Goal: Information Seeking & Learning: Learn about a topic

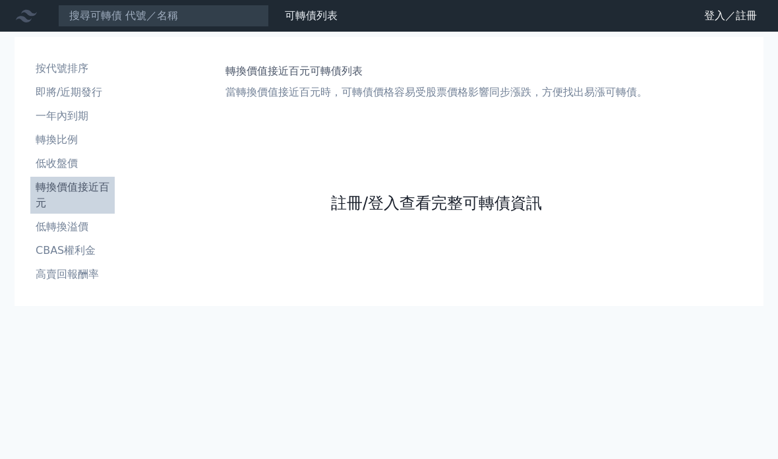
click at [395, 204] on link "註冊/登入查看完整可轉債資訊" at bounding box center [436, 203] width 211 height 21
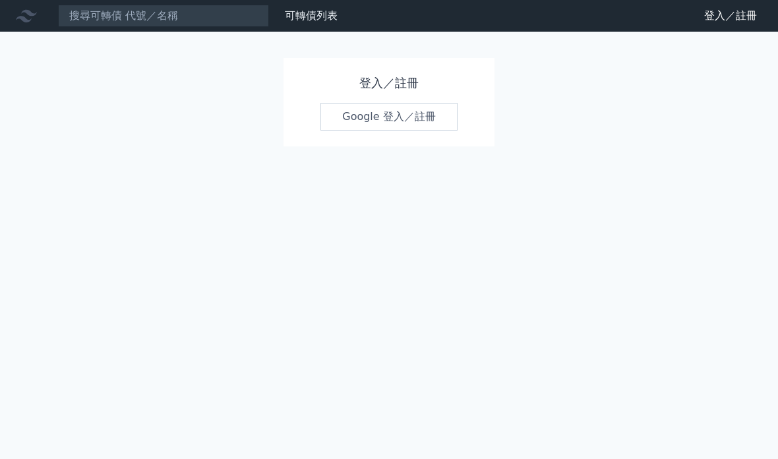
click at [398, 115] on link "Google 登入／註冊" at bounding box center [388, 117] width 137 height 28
click at [398, 116] on link "Google 登入／註冊" at bounding box center [388, 117] width 137 height 28
click at [387, 117] on link "Google 登入／註冊" at bounding box center [388, 117] width 137 height 28
click at [382, 117] on link "Google 登入／註冊" at bounding box center [388, 117] width 137 height 28
click at [380, 117] on link "Google 登入／註冊" at bounding box center [388, 117] width 137 height 28
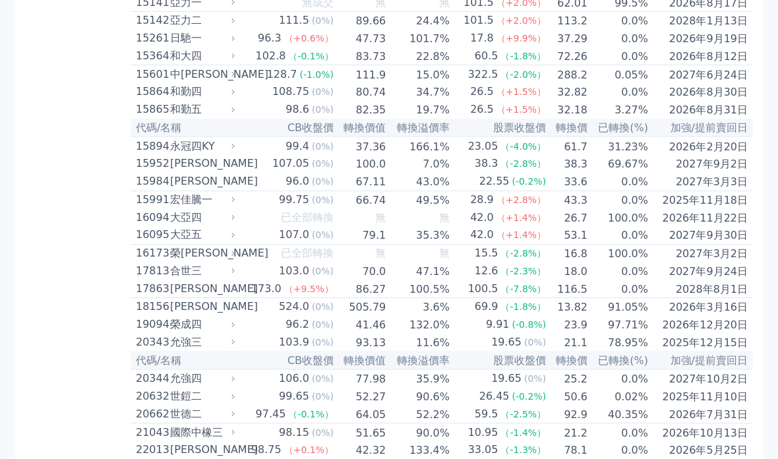
scroll to position [457, 0]
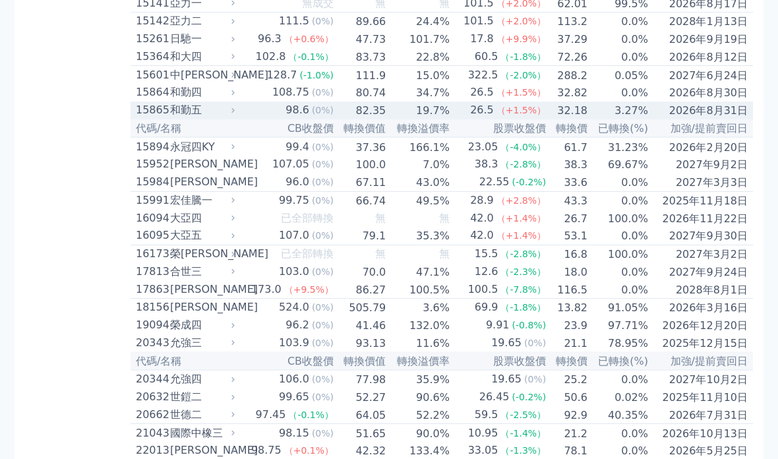
click at [156, 116] on font "15865" at bounding box center [153, 110] width 34 height 13
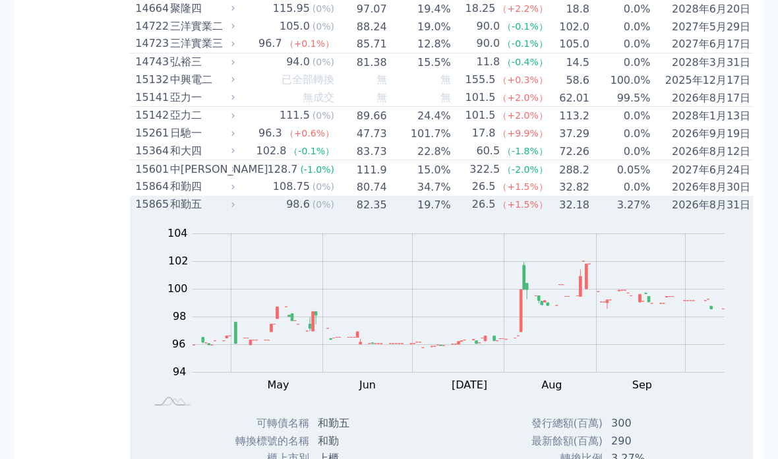
scroll to position [380, 0]
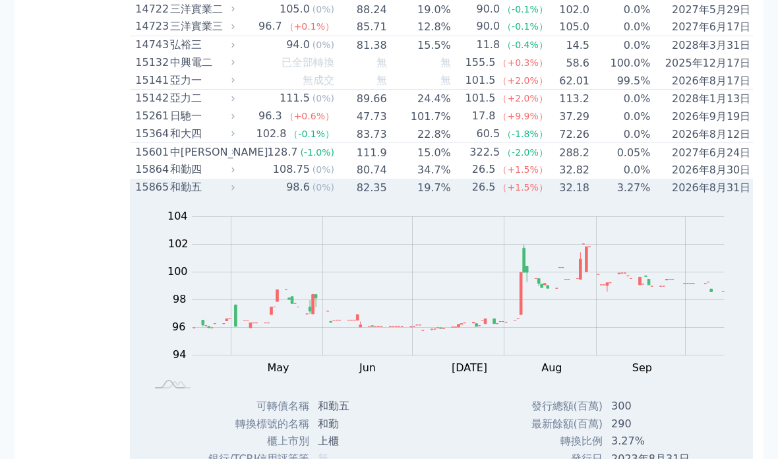
click at [183, 195] on div "和勤五" at bounding box center [201, 187] width 63 height 16
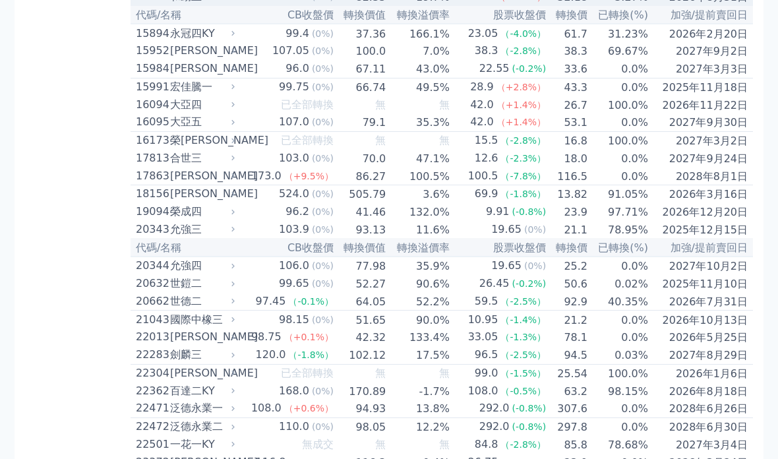
scroll to position [570, 0]
click at [175, 202] on div "[PERSON_NAME]" at bounding box center [201, 194] width 62 height 16
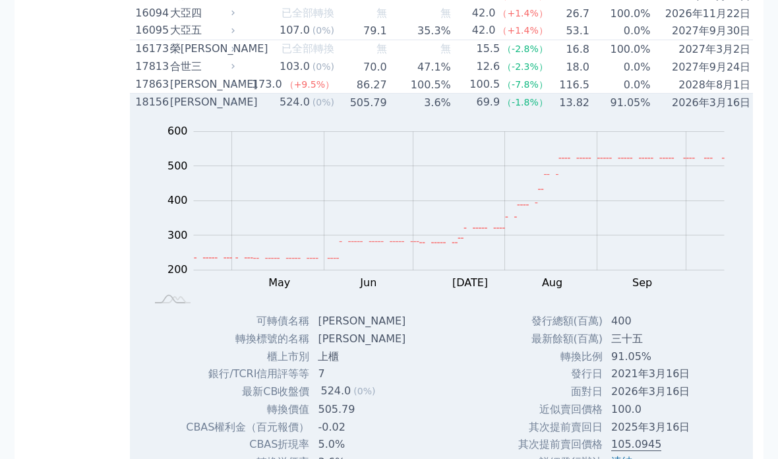
click at [173, 109] on font "[PERSON_NAME]" at bounding box center [214, 102] width 88 height 13
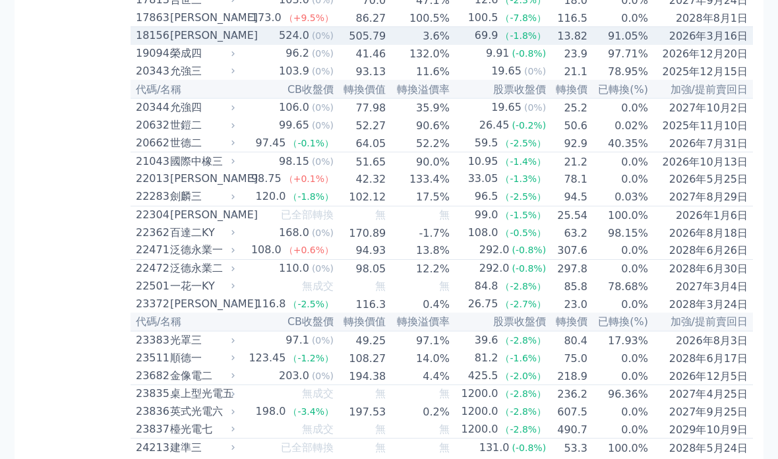
scroll to position [738, 0]
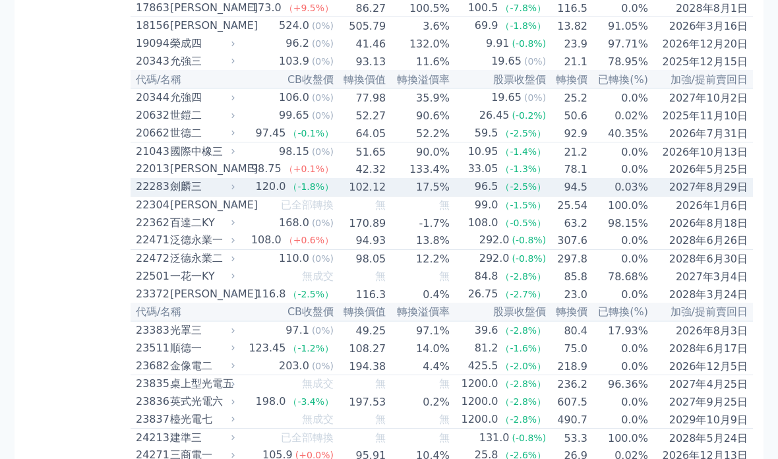
click at [179, 193] on font "劍麟三" at bounding box center [186, 187] width 32 height 13
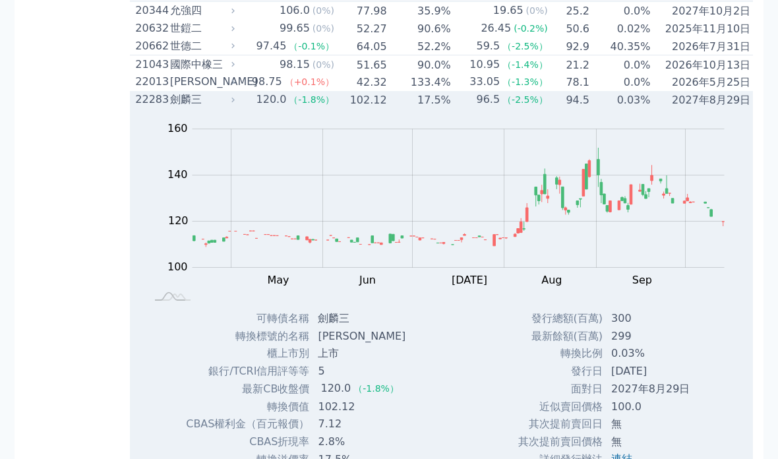
scroll to position [826, 0]
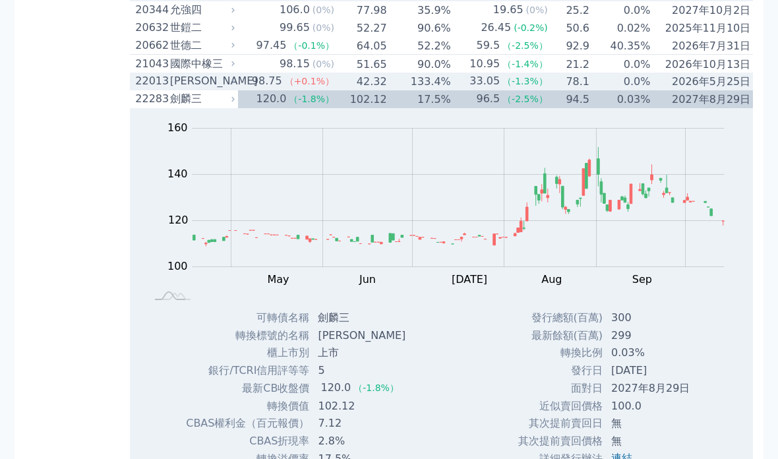
click at [185, 88] on font "[PERSON_NAME]" at bounding box center [214, 81] width 88 height 13
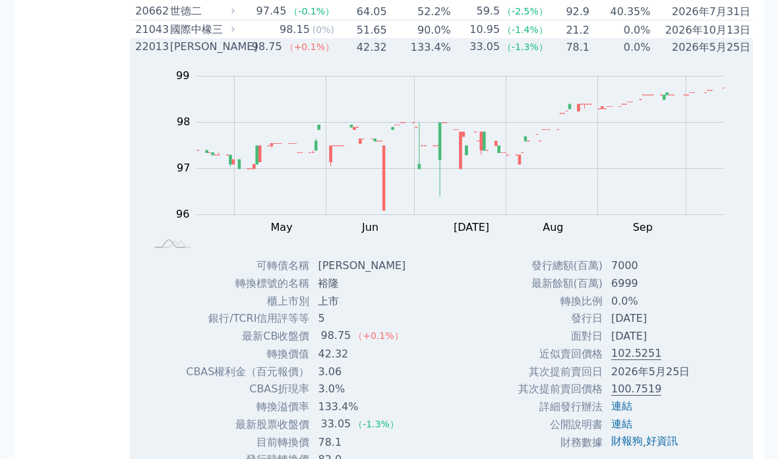
scroll to position [855, 0]
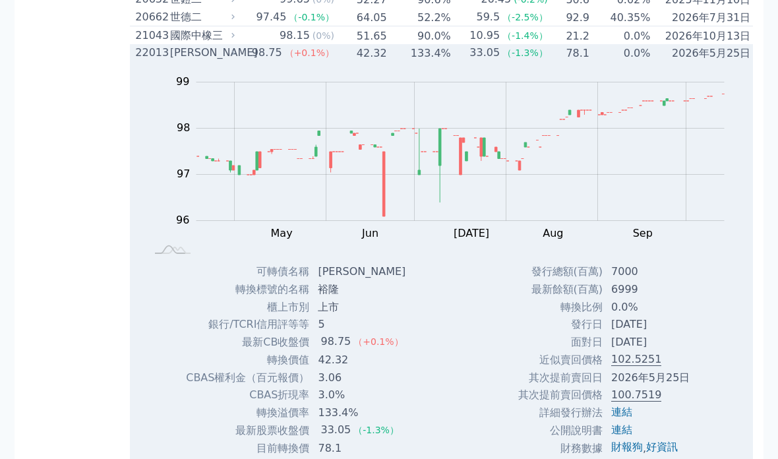
click at [170, 61] on div "[PERSON_NAME]" at bounding box center [201, 53] width 63 height 16
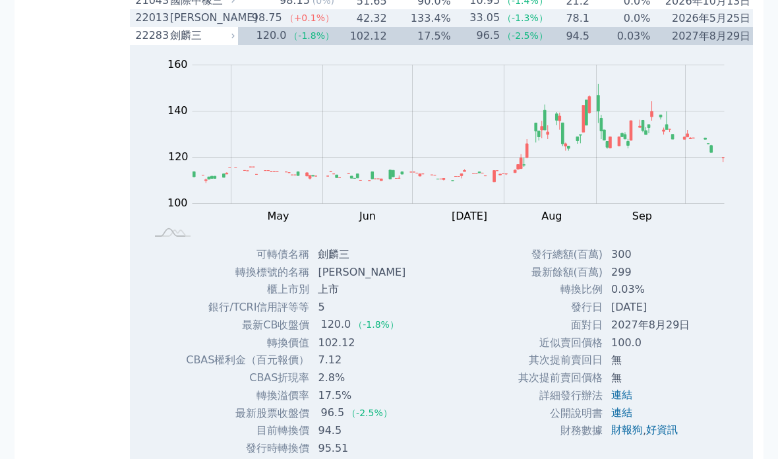
scroll to position [891, 0]
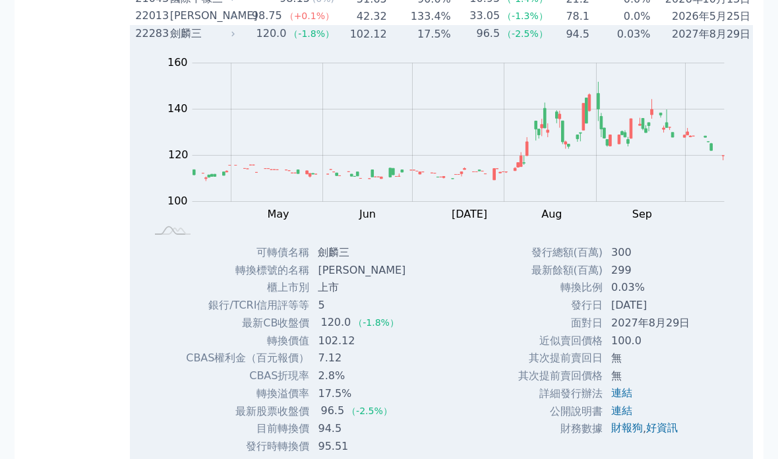
click at [192, 40] on font "劍麟三" at bounding box center [186, 33] width 32 height 13
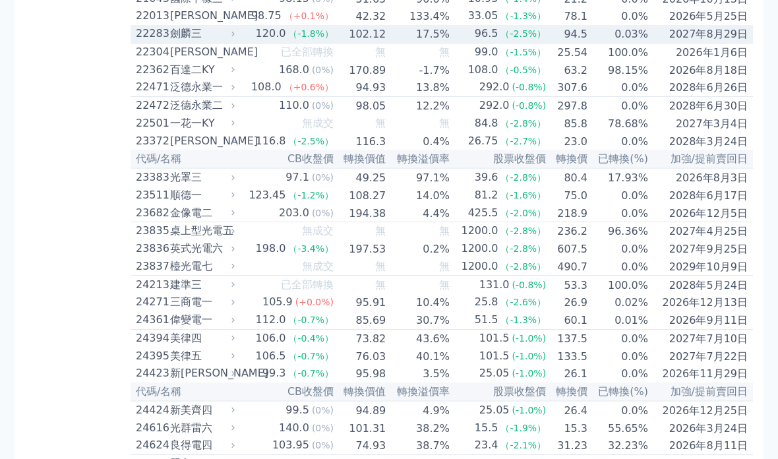
click at [179, 24] on div "[PERSON_NAME]" at bounding box center [201, 16] width 62 height 16
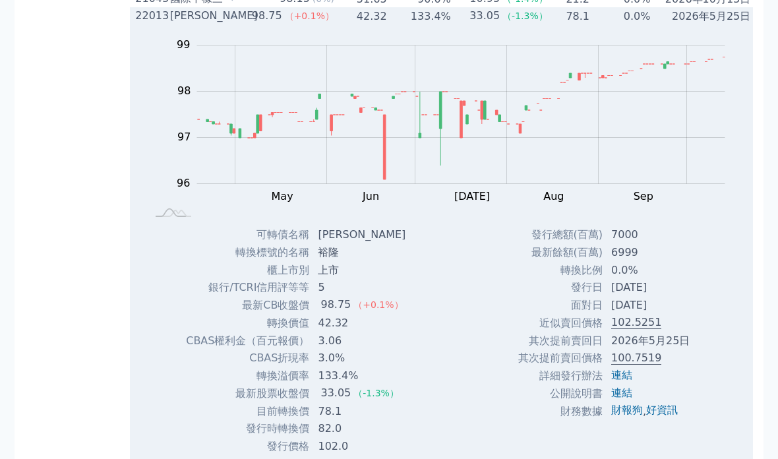
click at [173, 22] on font "[PERSON_NAME]" at bounding box center [214, 15] width 88 height 13
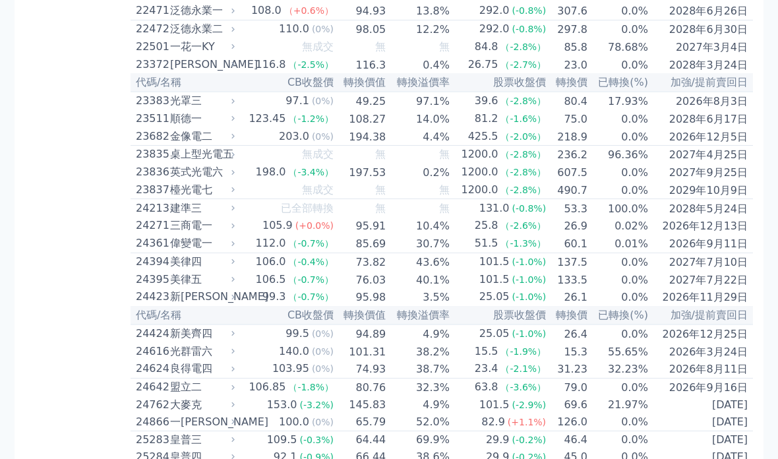
scroll to position [968, 0]
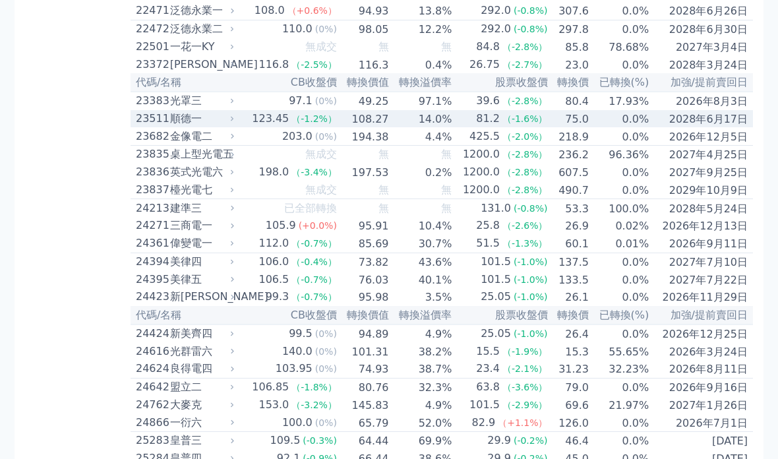
click at [179, 125] on font "順德一" at bounding box center [186, 118] width 32 height 13
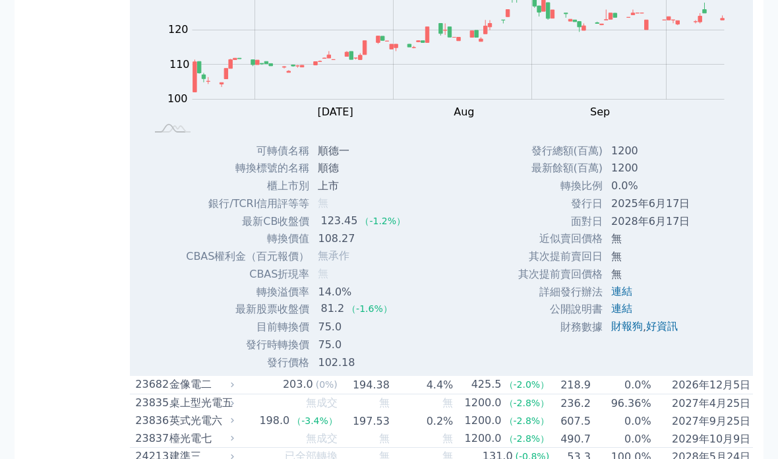
scroll to position [1156, 0]
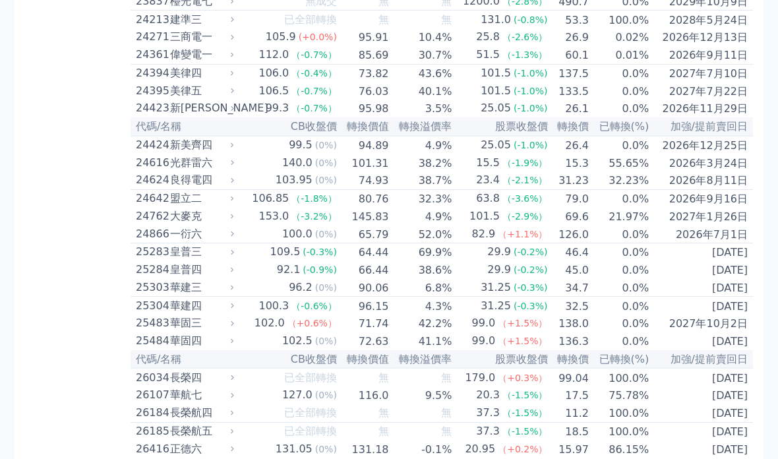
scroll to position [1157, 0]
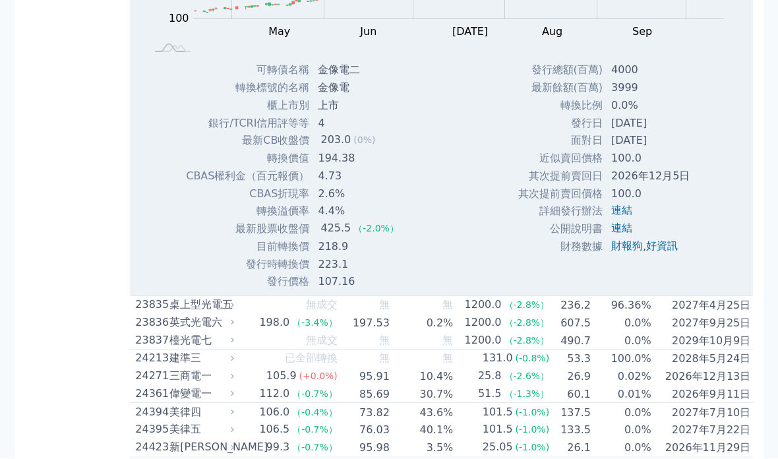
scroll to position [1246, 0]
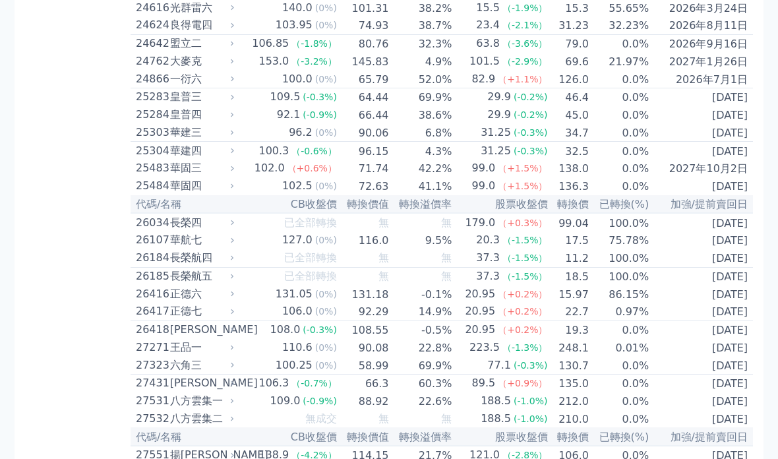
scroll to position [1334, 0]
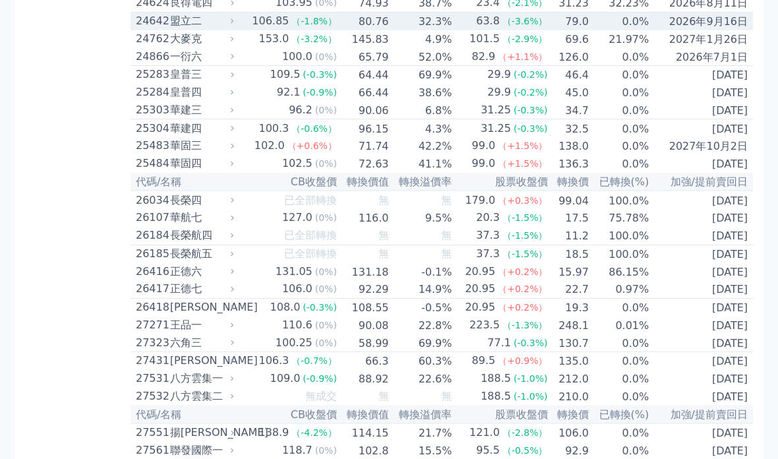
click at [179, 27] on font "盟立二" at bounding box center [186, 21] width 32 height 13
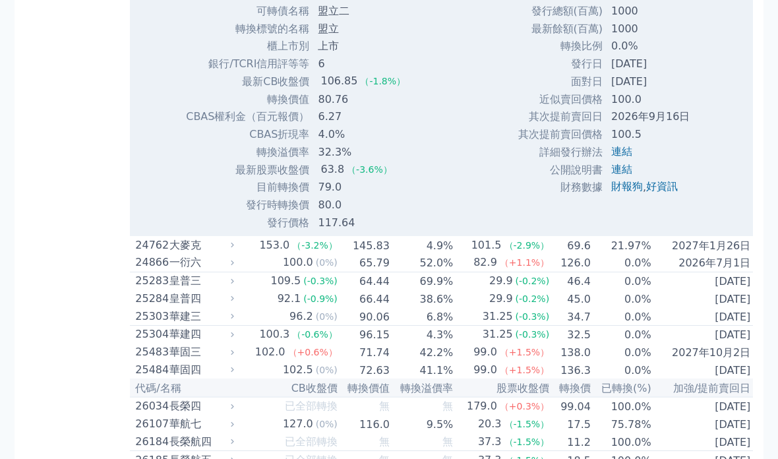
scroll to position [1563, 0]
click at [178, 231] on div "可轉債名稱 盟立二 轉換標號的名稱 盟立 櫃上市別 上市 銀行/TCRI信用評等等 6 最新CB收盤價 106.85 （-1.8%） 轉換價值 80.76" at bounding box center [295, 116] width 253 height 229
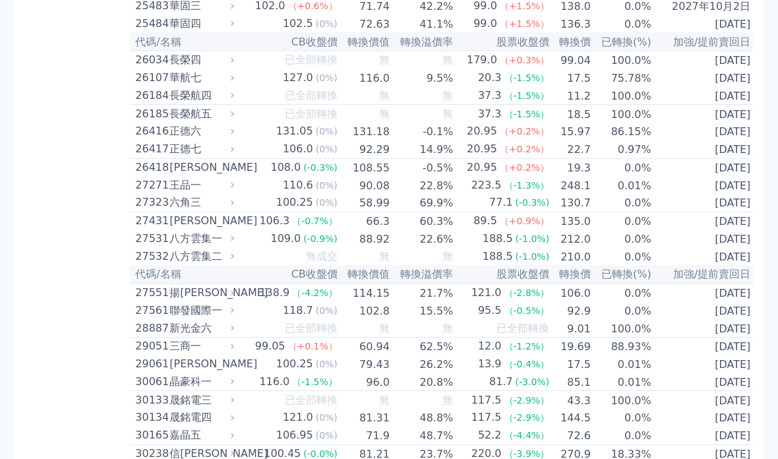
scroll to position [1908, 0]
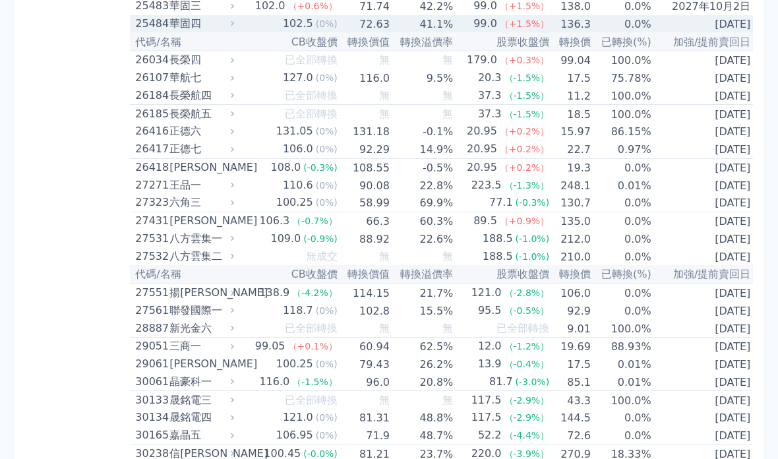
click at [185, 30] on font "華固四" at bounding box center [185, 24] width 32 height 13
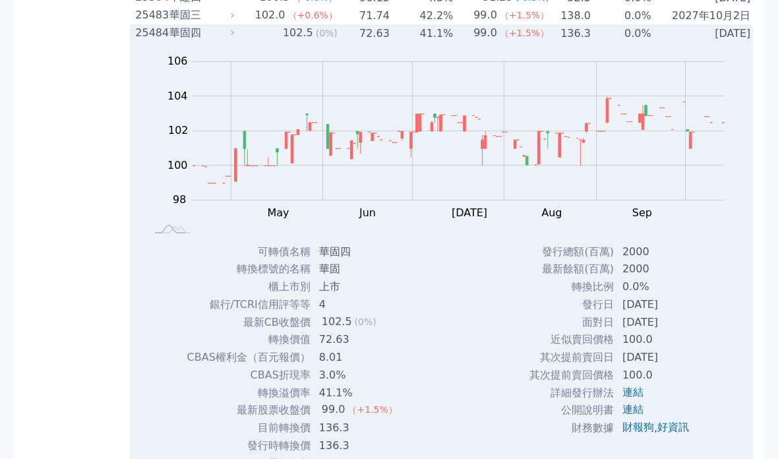
scroll to position [1884, 0]
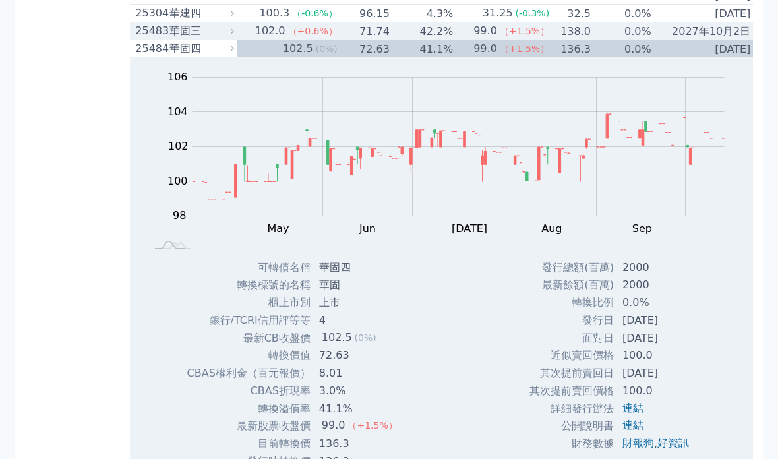
click at [170, 37] on font "華固三" at bounding box center [185, 30] width 32 height 13
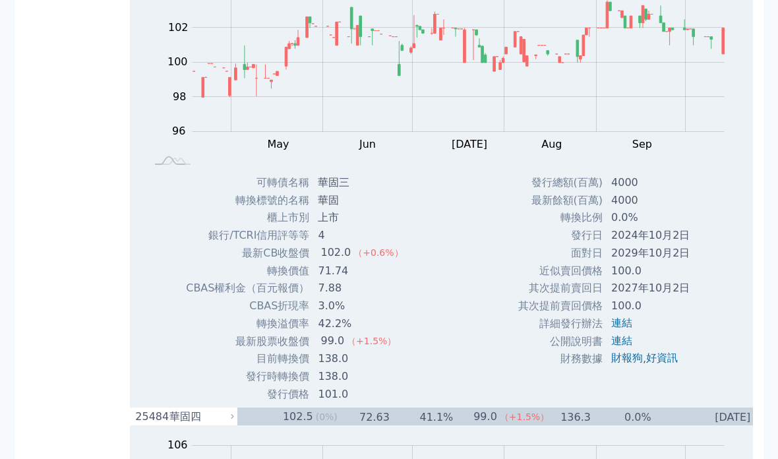
scroll to position [1931, 0]
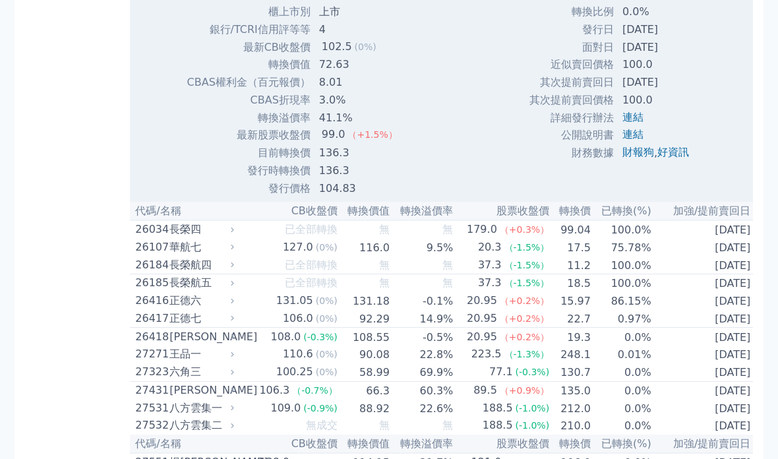
scroll to position [2177, 0]
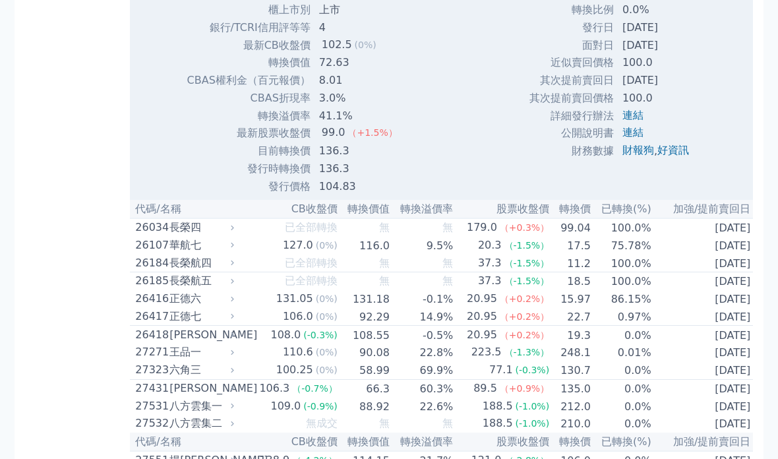
click at [355, 53] on div "(0%)" at bounding box center [366, 45] width 22 height 16
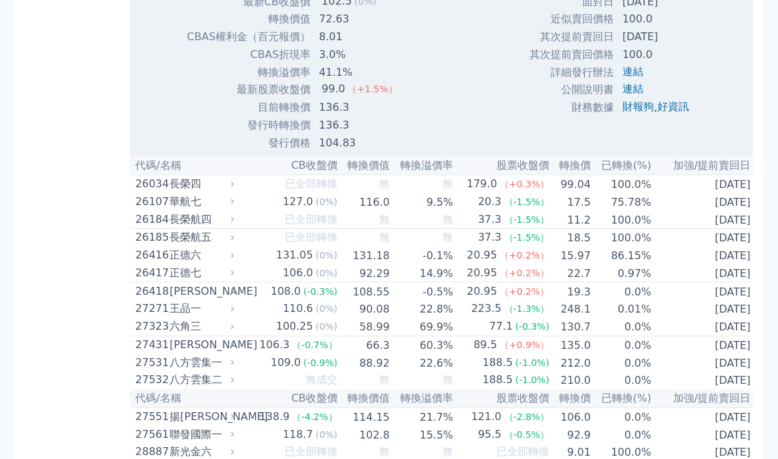
scroll to position [2221, 0]
